Goal: Information Seeking & Learning: Learn about a topic

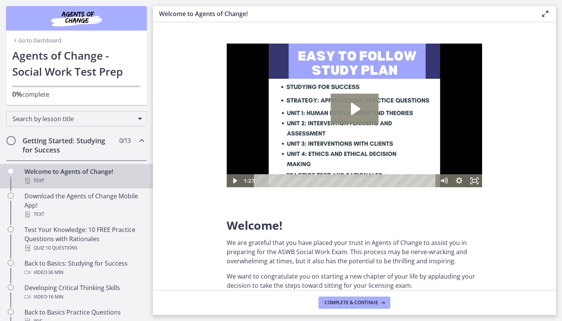
click at [355, 107] on icon "Play Video: c1o6hcmjueu5qasqsu00.mp4" at bounding box center [355, 109] width 9 height 12
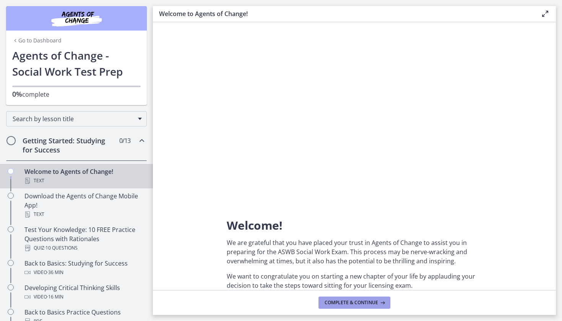
click at [345, 300] on span "Complete & continue" at bounding box center [352, 303] width 54 height 6
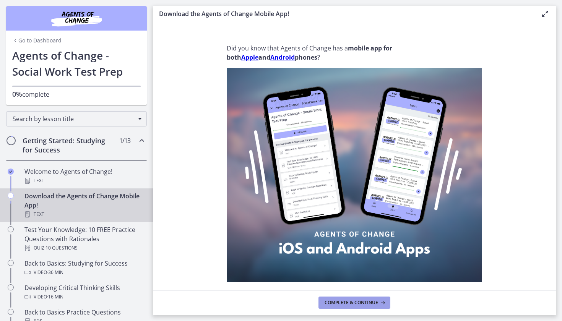
click at [345, 301] on span "Complete & continue" at bounding box center [352, 303] width 54 height 6
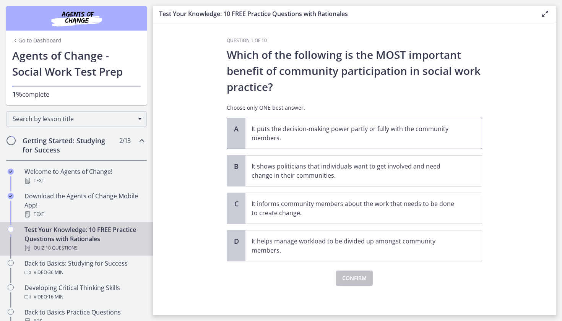
click at [278, 131] on p "It puts the decision-making power partly or fully with the community members." at bounding box center [356, 133] width 209 height 18
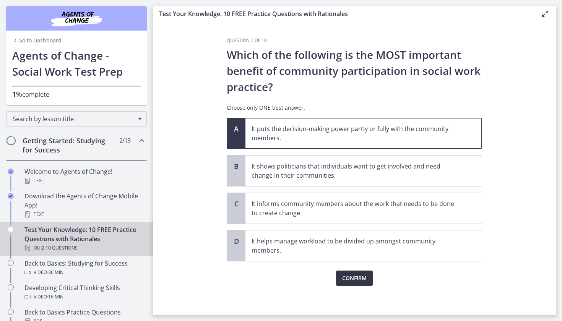
click at [354, 276] on span "Confirm" at bounding box center [354, 278] width 24 height 9
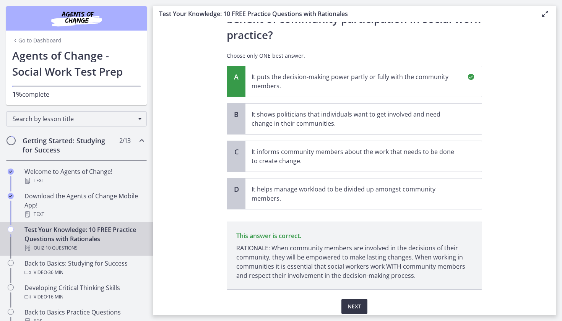
scroll to position [82, 0]
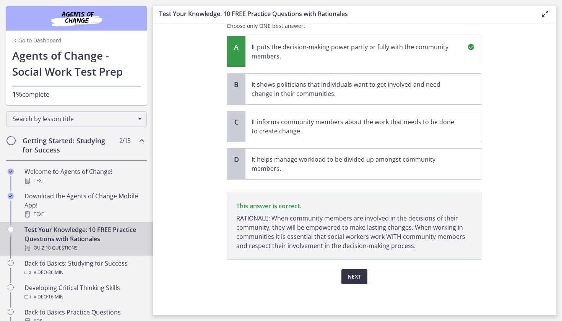
click at [354, 276] on span "Next" at bounding box center [354, 276] width 14 height 9
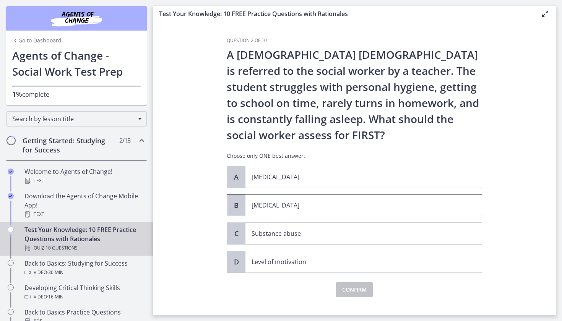
click at [237, 203] on span "B" at bounding box center [236, 205] width 9 height 9
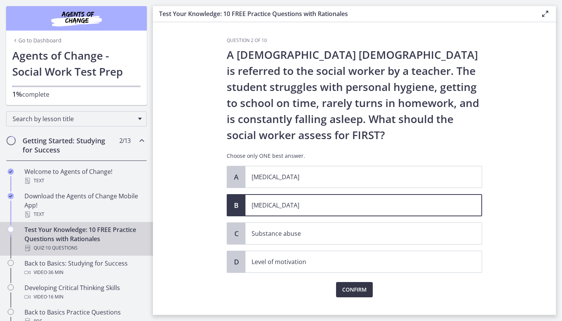
click at [355, 289] on span "Confirm" at bounding box center [354, 289] width 24 height 9
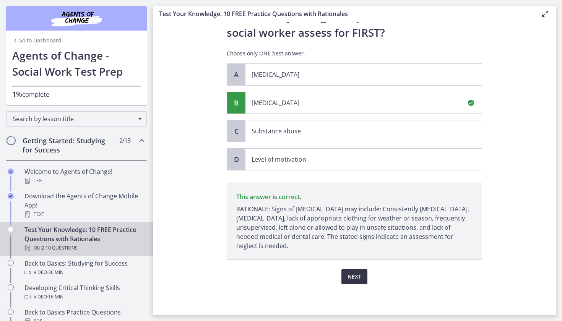
scroll to position [102, 0]
click at [359, 275] on span "Next" at bounding box center [354, 276] width 14 height 9
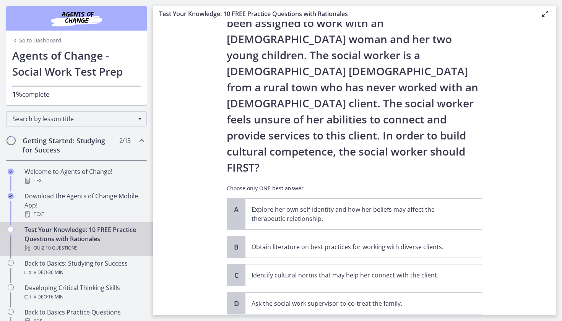
scroll to position [52, 0]
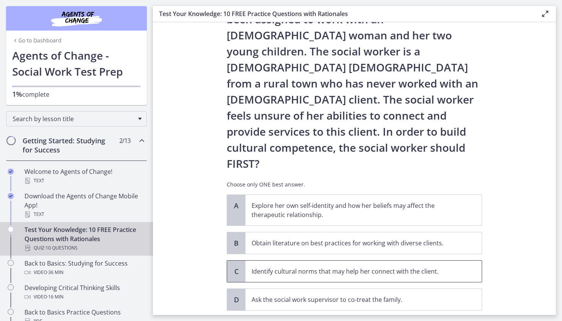
click at [235, 267] on span "C" at bounding box center [236, 271] width 9 height 9
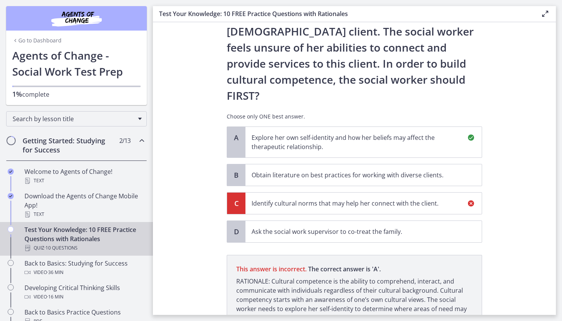
scroll to position [160, 0]
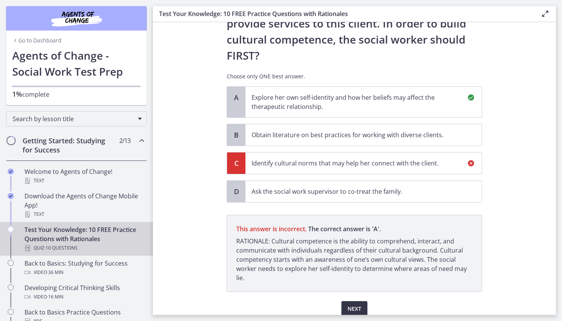
click at [356, 304] on span "Next" at bounding box center [354, 308] width 14 height 9
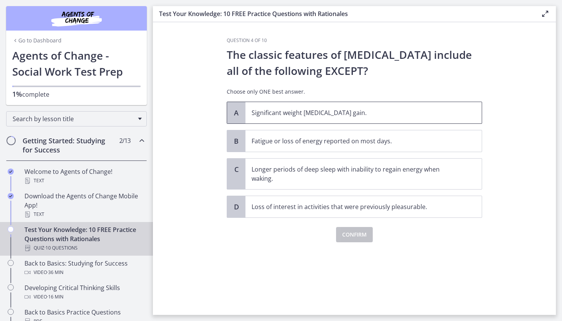
click at [236, 110] on span "A" at bounding box center [236, 112] width 9 height 9
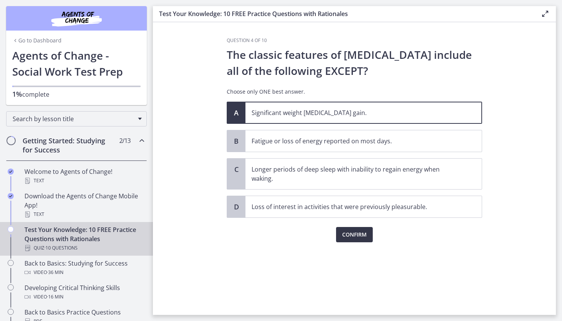
click at [351, 234] on span "Confirm" at bounding box center [354, 234] width 24 height 9
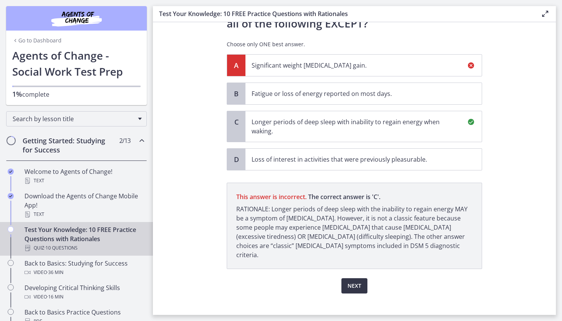
scroll to position [47, 0]
click at [353, 281] on span "Next" at bounding box center [354, 285] width 14 height 9
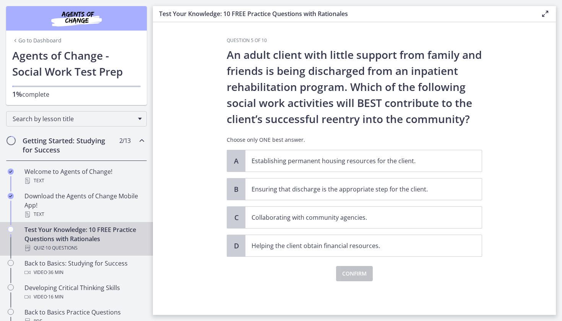
scroll to position [0, 0]
click at [235, 216] on span "C" at bounding box center [236, 217] width 9 height 9
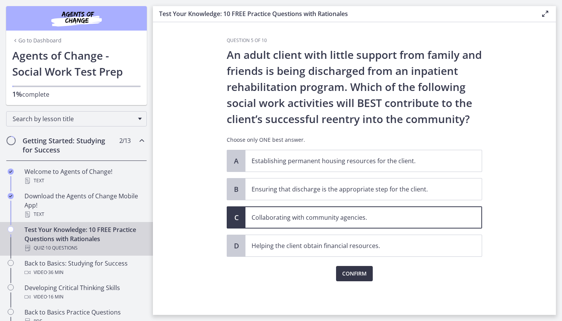
click at [352, 273] on span "Confirm" at bounding box center [354, 273] width 24 height 9
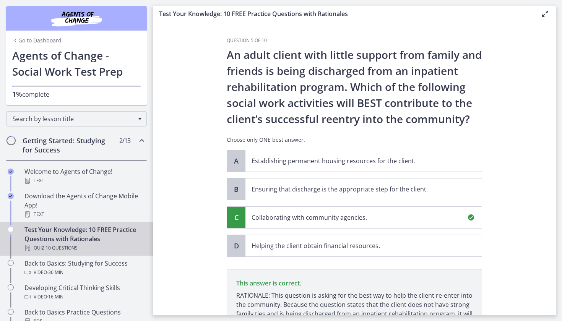
scroll to position [86, 0]
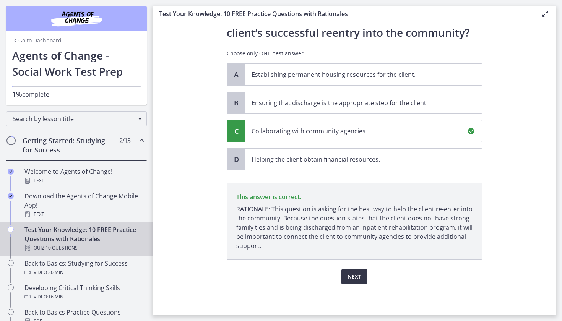
click at [353, 276] on span "Next" at bounding box center [354, 276] width 14 height 9
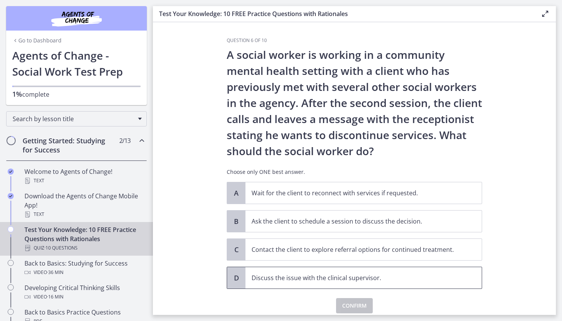
click at [234, 276] on span "D" at bounding box center [236, 277] width 9 height 9
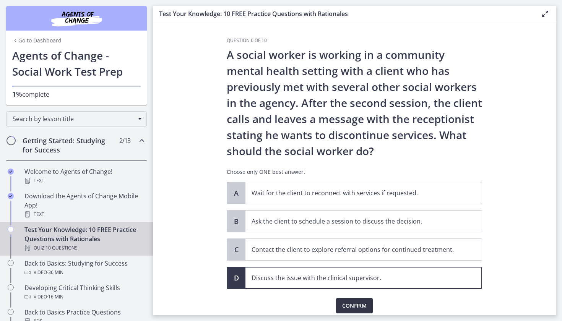
click at [354, 305] on span "Confirm" at bounding box center [354, 305] width 24 height 9
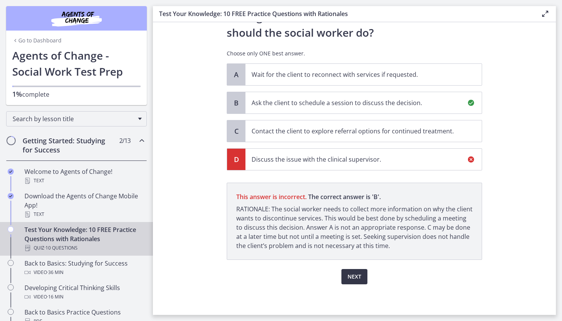
scroll to position [119, 0]
click at [353, 274] on span "Next" at bounding box center [354, 276] width 14 height 9
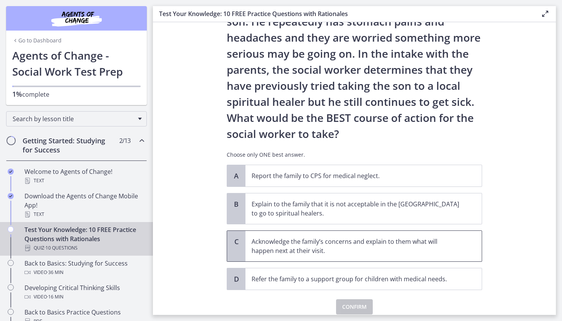
scroll to position [85, 0]
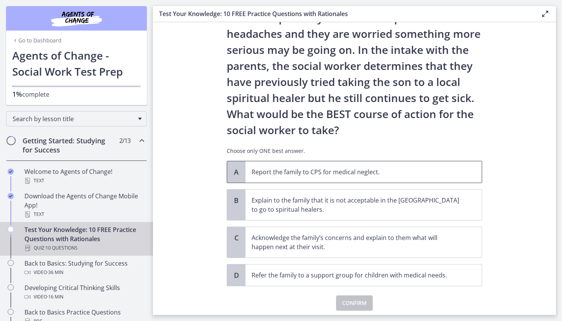
click at [234, 169] on span "A" at bounding box center [236, 171] width 9 height 9
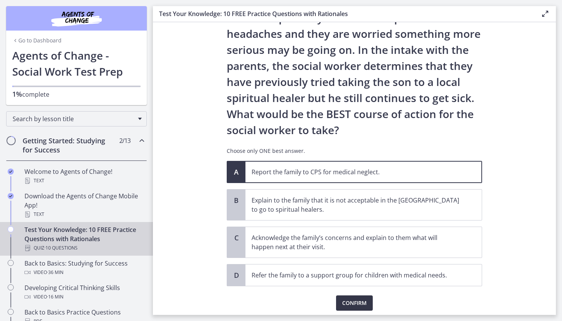
click at [346, 303] on span "Confirm" at bounding box center [354, 303] width 24 height 9
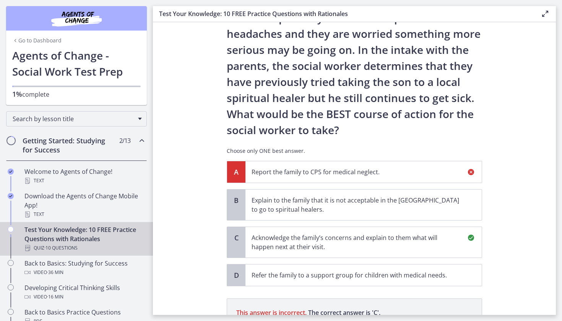
scroll to position [201, 0]
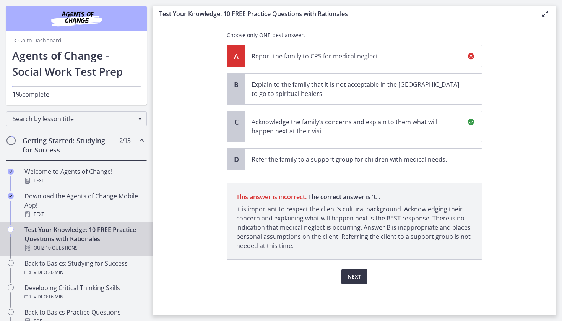
click at [356, 273] on span "Next" at bounding box center [354, 276] width 14 height 9
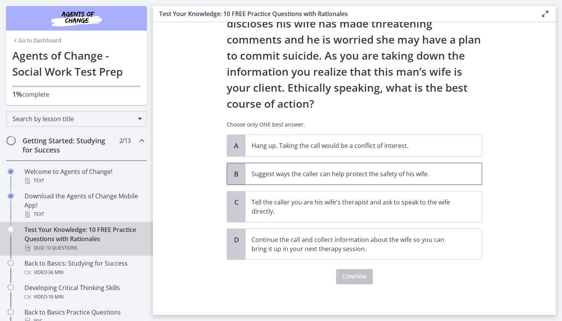
scroll to position [63, 0]
click at [236, 175] on span "B" at bounding box center [236, 173] width 9 height 9
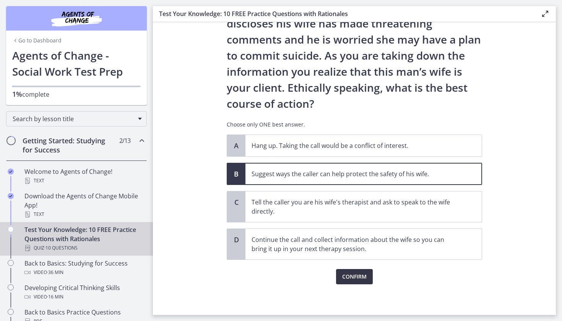
click at [358, 275] on span "Confirm" at bounding box center [354, 276] width 24 height 9
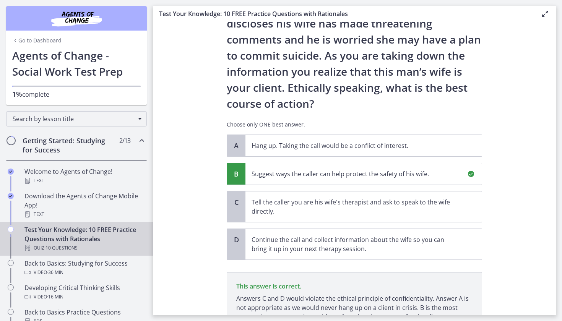
scroll to position [135, 0]
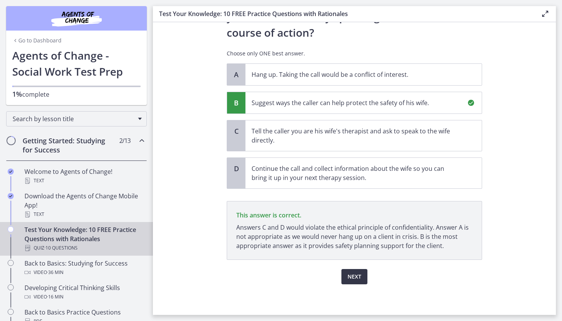
click at [358, 275] on span "Next" at bounding box center [354, 276] width 14 height 9
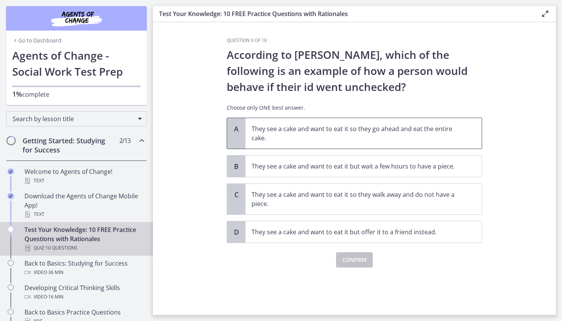
click at [238, 131] on span "A" at bounding box center [236, 128] width 9 height 9
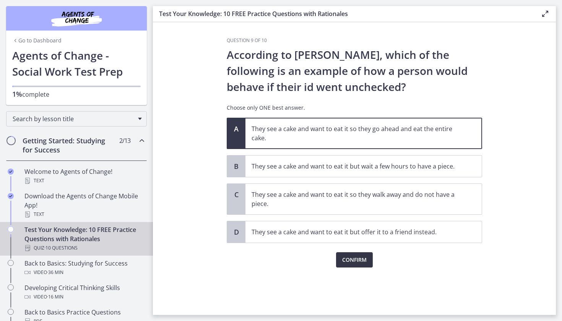
click at [350, 255] on button "Confirm" at bounding box center [354, 259] width 37 height 15
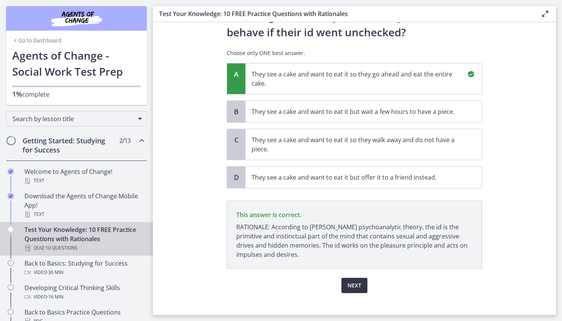
scroll to position [63, 0]
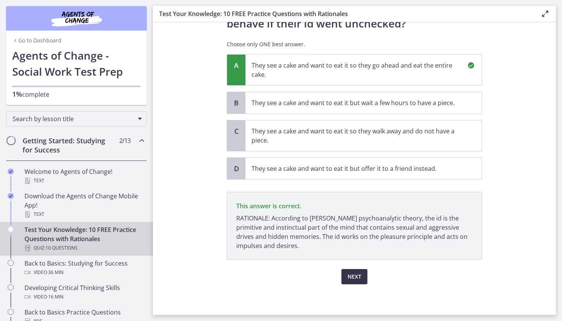
click at [349, 278] on span "Next" at bounding box center [354, 276] width 14 height 9
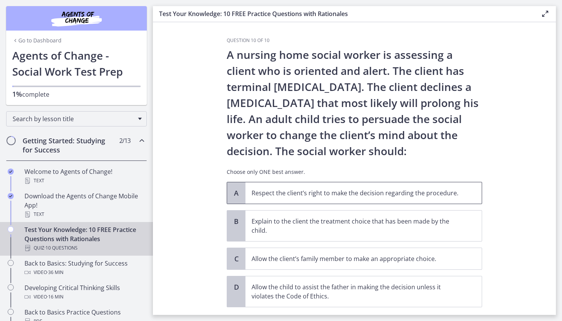
click at [235, 190] on span "A" at bounding box center [236, 192] width 9 height 9
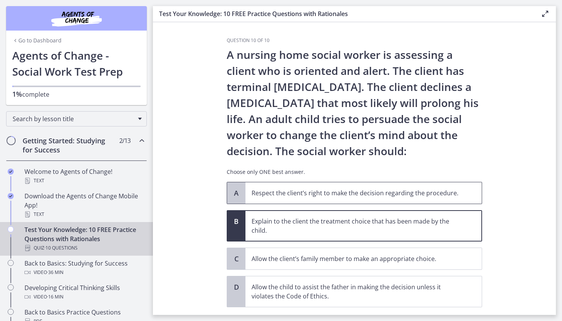
click at [235, 192] on span "A" at bounding box center [236, 192] width 9 height 9
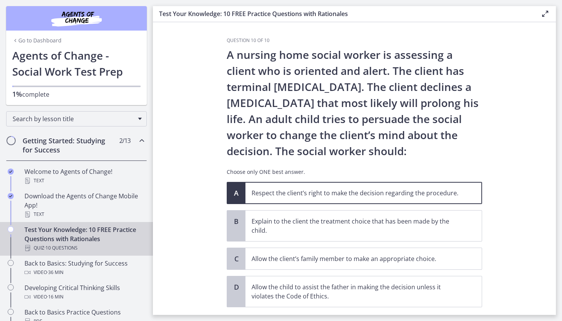
click at [196, 208] on section "Question 10 of 10 A nursing home social worker is assessing a client who is ori…" at bounding box center [354, 168] width 403 height 293
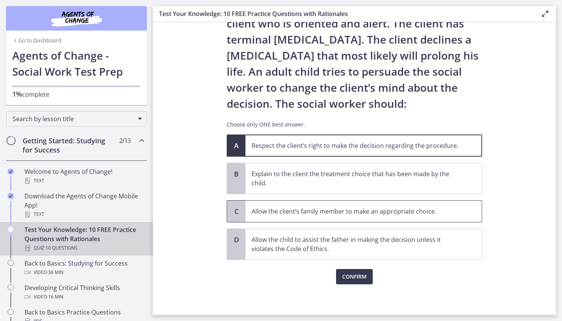
scroll to position [47, 0]
click at [350, 273] on span "Confirm" at bounding box center [354, 276] width 24 height 9
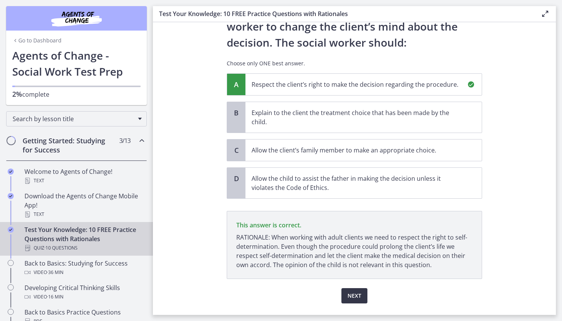
scroll to position [128, 0]
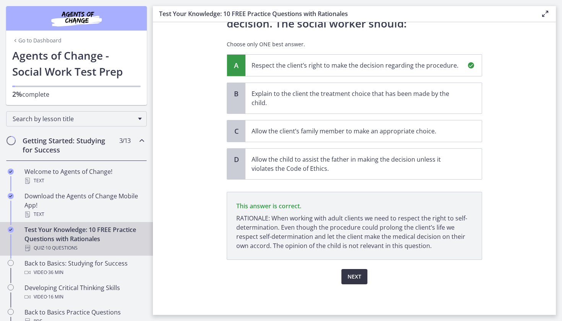
click at [356, 275] on span "Next" at bounding box center [354, 276] width 14 height 9
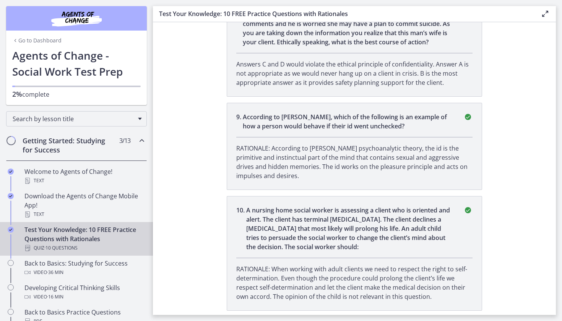
scroll to position [1068, 0]
